Goal: Information Seeking & Learning: Find specific fact

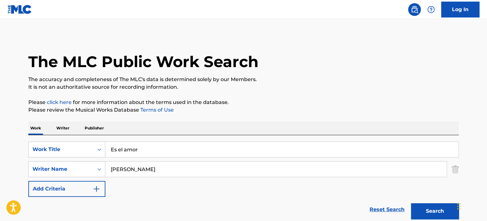
drag, startPoint x: 162, startPoint y: 133, endPoint x: 159, endPoint y: 159, distance: 26.3
click at [161, 134] on div "Work Writer Publisher" at bounding box center [243, 128] width 431 height 13
drag, startPoint x: 145, startPoint y: 155, endPoint x: 11, endPoint y: 155, distance: 134.1
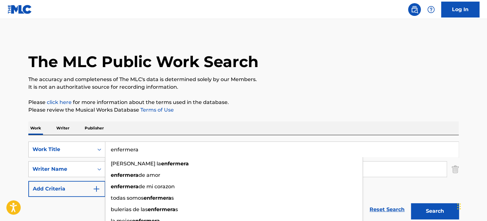
type input "enfermera"
click at [367, 79] on p "The accuracy and completeness of The MLC's data is determined solely by our Mem…" at bounding box center [243, 80] width 431 height 8
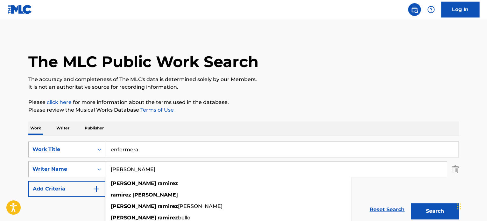
drag, startPoint x: 161, startPoint y: 168, endPoint x: -242, endPoint y: 212, distance: 405.7
click at [0, 212] on html "Accessibility Screen-Reader Guide, Feedback, and Issue Reporting | New window L…" at bounding box center [243, 110] width 487 height 221
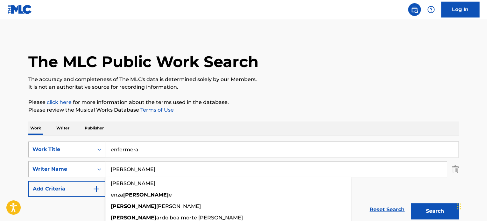
click at [411, 204] on button "Search" at bounding box center [435, 212] width 48 height 16
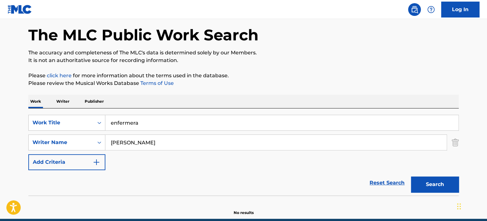
scroll to position [55, 0]
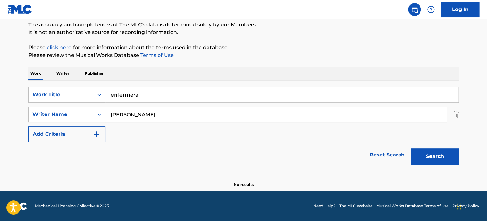
click at [172, 111] on input "[PERSON_NAME]" at bounding box center [275, 114] width 341 height 15
type input "L"
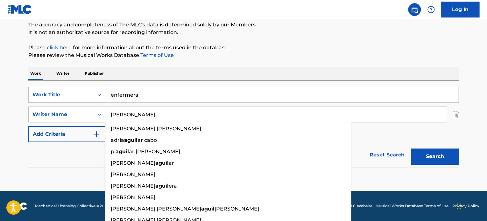
click at [411, 149] on button "Search" at bounding box center [435, 157] width 48 height 16
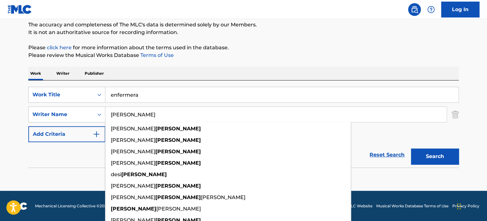
drag, startPoint x: 175, startPoint y: 81, endPoint x: 169, endPoint y: 84, distance: 6.7
click at [174, 81] on div "SearchWithCriteria629a6752-7e7a-4f87-8f3d-b44a8cf4d6de Work Title enfermera Sea…" at bounding box center [243, 124] width 431 height 87
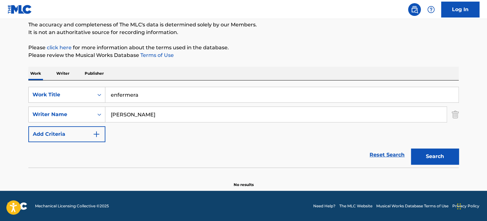
click at [151, 109] on input "[PERSON_NAME]" at bounding box center [275, 114] width 341 height 15
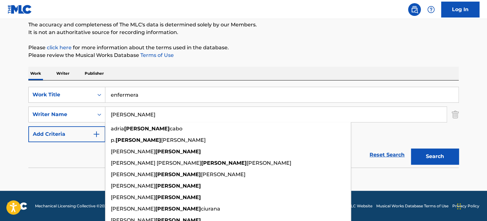
drag, startPoint x: 111, startPoint y: 119, endPoint x: 90, endPoint y: 125, distance: 21.8
click at [88, 123] on div "SearchWithCriteria629a6752-7e7a-4f87-8f3d-b44a8cf4d6de Work Title enfermera Sea…" at bounding box center [243, 114] width 431 height 55
paste input "[PERSON_NAME]"
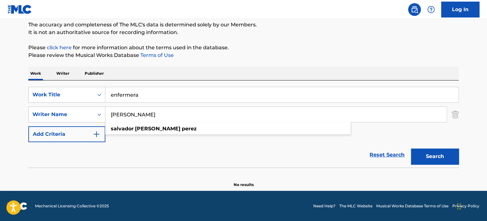
type input "[PERSON_NAME]"
click at [421, 159] on button "Search" at bounding box center [435, 157] width 48 height 16
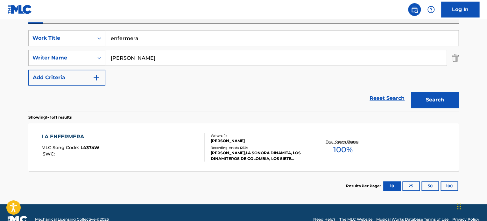
scroll to position [118, 0]
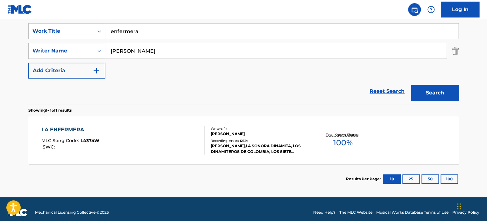
click at [147, 142] on div "LA ENFERMERA MLC Song Code : L4374W ISWC :" at bounding box center [123, 140] width 164 height 29
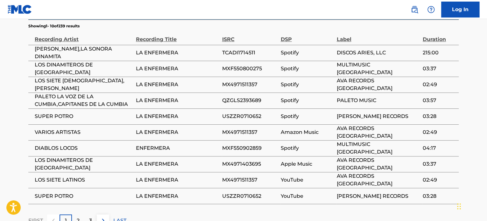
scroll to position [372, 0]
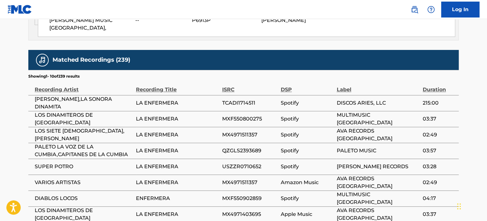
click at [234, 133] on span "MX4971511357" at bounding box center [249, 135] width 55 height 8
copy span "MX4971511357"
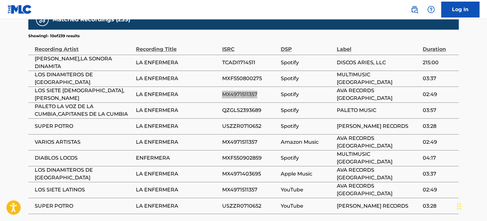
scroll to position [468, 0]
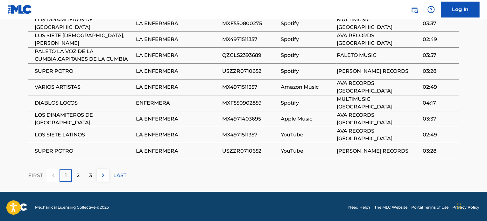
click at [237, 104] on span "MXF550902859" at bounding box center [249, 103] width 55 height 8
copy span "MXF550902859"
click at [77, 176] on p "2" at bounding box center [78, 176] width 3 height 8
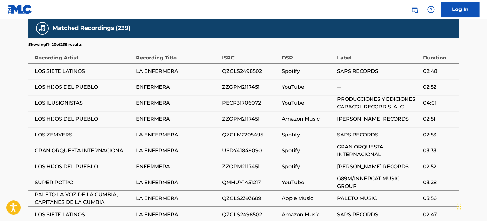
scroll to position [436, 0]
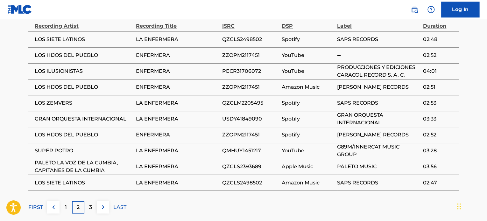
click at [90, 209] on p "3" at bounding box center [90, 208] width 3 height 8
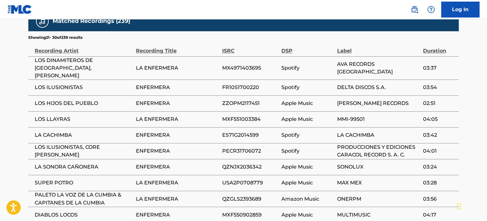
scroll to position [404, 0]
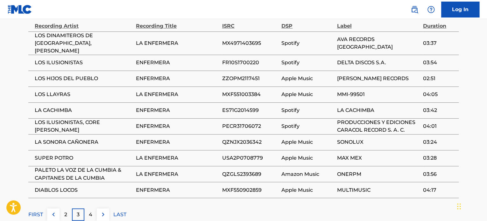
click at [93, 210] on div "4" at bounding box center [90, 215] width 12 height 12
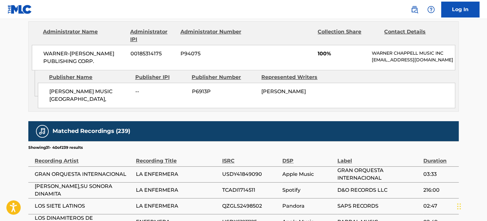
scroll to position [436, 0]
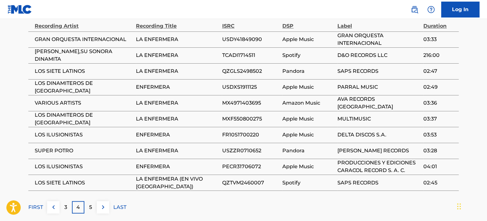
click at [93, 210] on div "5" at bounding box center [90, 207] width 12 height 12
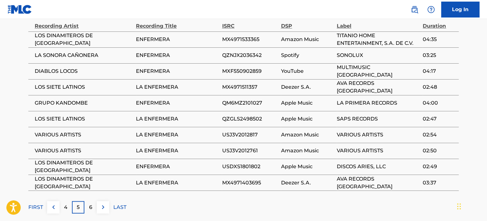
click at [93, 210] on div "6" at bounding box center [90, 207] width 12 height 12
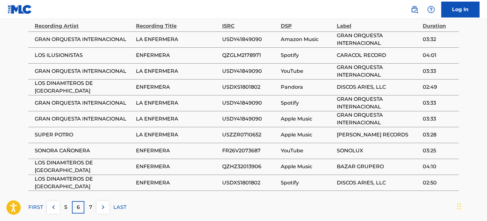
click at [93, 210] on div "7" at bounding box center [90, 207] width 12 height 12
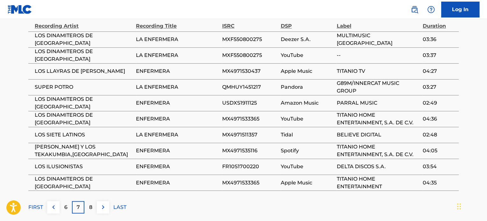
click at [93, 210] on div "8" at bounding box center [90, 207] width 12 height 12
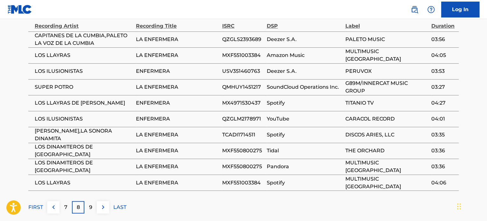
click at [93, 210] on div "9" at bounding box center [90, 207] width 12 height 12
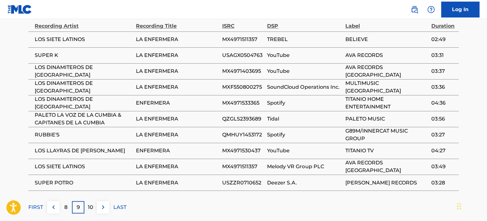
click at [93, 210] on div "10" at bounding box center [90, 207] width 12 height 12
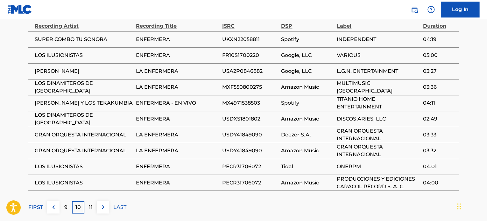
click at [93, 210] on div "11" at bounding box center [90, 207] width 12 height 12
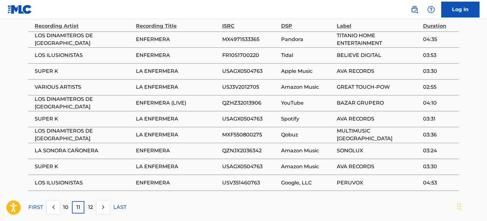
click at [93, 210] on div "12" at bounding box center [90, 207] width 12 height 12
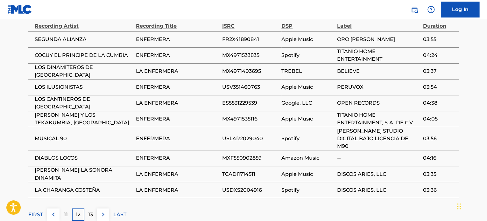
click at [86, 209] on div "13" at bounding box center [90, 215] width 12 height 12
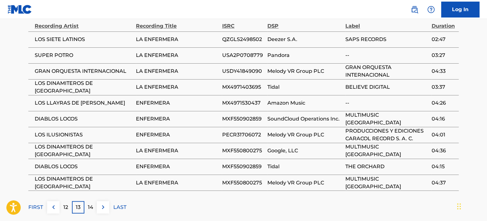
click at [116, 207] on p "LAST" at bounding box center [119, 208] width 13 height 8
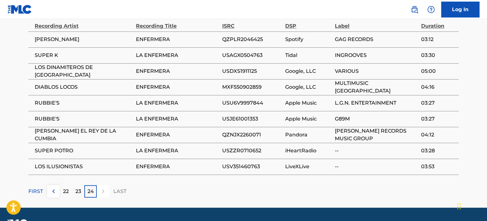
click at [76, 189] on p "23" at bounding box center [78, 192] width 6 height 8
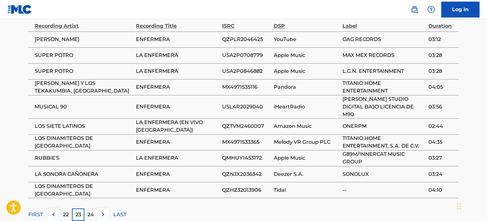
click at [67, 212] on div "22" at bounding box center [66, 215] width 12 height 12
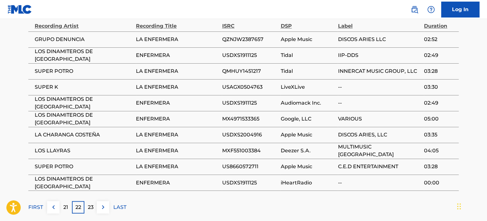
click at [90, 212] on div "23" at bounding box center [90, 207] width 12 height 12
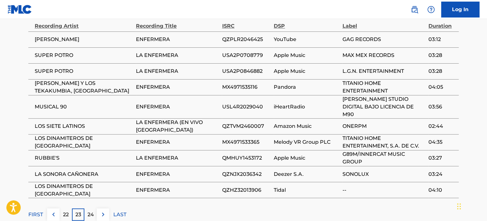
click at [68, 211] on p "22" at bounding box center [66, 215] width 6 height 8
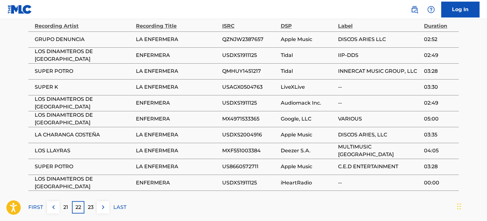
click at [57, 211] on button at bounding box center [53, 207] width 12 height 12
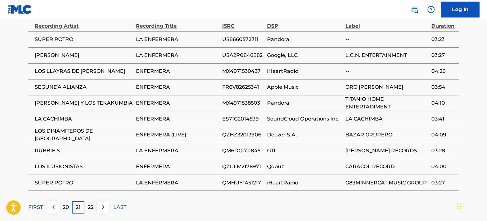
click at [57, 211] on button at bounding box center [53, 207] width 12 height 12
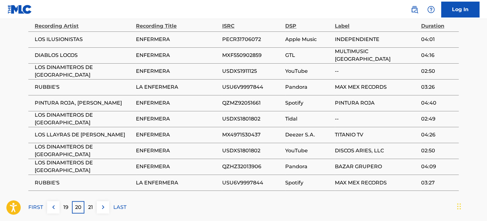
click at [57, 211] on button at bounding box center [53, 207] width 12 height 12
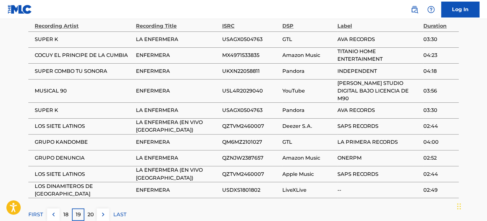
click at [54, 211] on img at bounding box center [54, 215] width 8 height 8
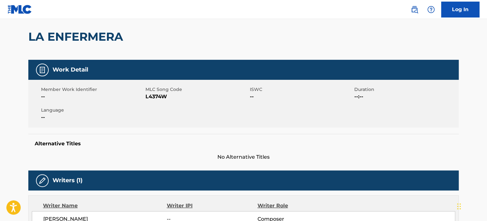
scroll to position [0, 0]
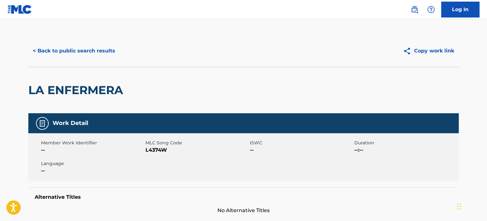
click at [65, 57] on button "< Back to public search results" at bounding box center [73, 51] width 91 height 16
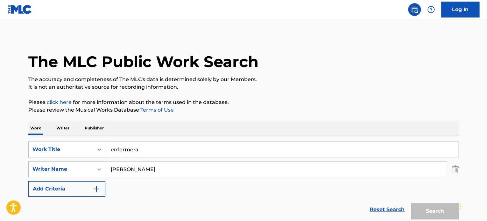
scroll to position [89, 0]
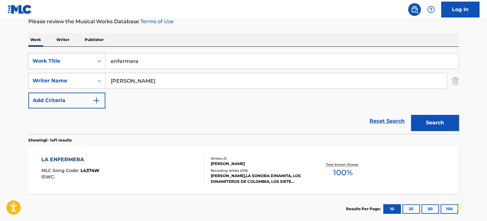
click at [140, 57] on input "enfermera" at bounding box center [281, 61] width 353 height 15
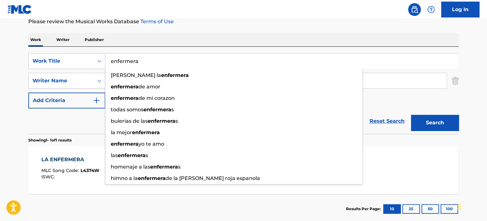
click at [140, 66] on input "enfermera" at bounding box center [281, 61] width 353 height 15
paste input "LA CUMBIA DE LOS POBRES"
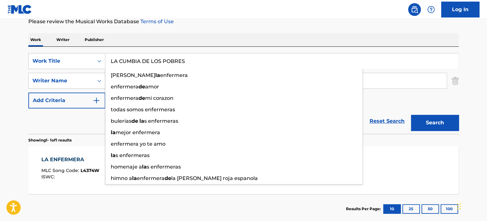
type input "LA CUMBIA DE LOS POBRES"
click at [199, 47] on div "SearchWithCriteria629a6752-7e7a-4f87-8f3d-b44a8cf4d6de Work Title LA CUMBIA DE …" at bounding box center [243, 90] width 431 height 87
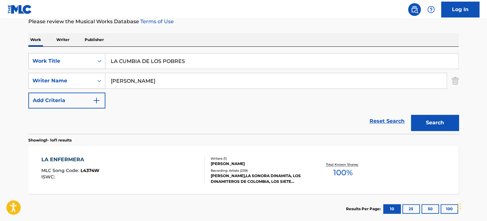
click at [460, 84] on div "The MLC Public Work Search The accuracy and completeness of The MLC's data is d…" at bounding box center [244, 85] width 446 height 278
click at [455, 81] on img "Search Form" at bounding box center [455, 81] width 7 height 16
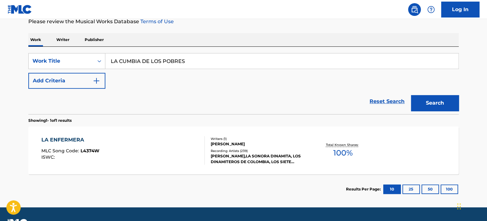
click at [422, 101] on button "Search" at bounding box center [435, 103] width 48 height 16
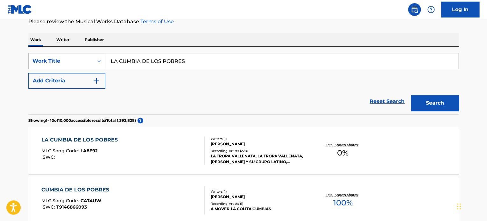
click at [187, 153] on div "LA CUMBIA DE LOS POBRES MLC Song Code : LA8E9J ISWC :" at bounding box center [123, 150] width 164 height 29
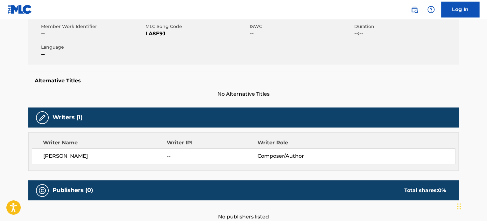
scroll to position [127, 0]
